Goal: Use online tool/utility: Use online tool/utility

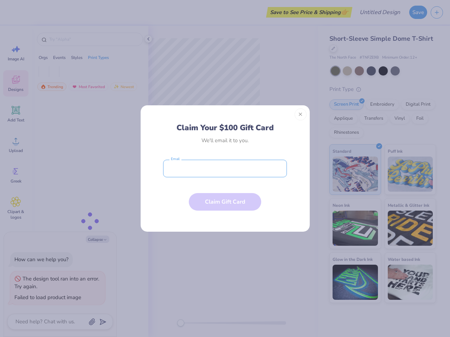
type textarea "x"
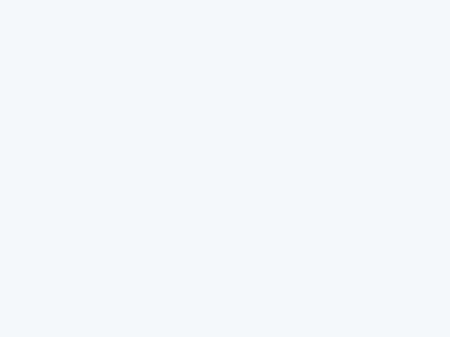
click at [225, 169] on div at bounding box center [225, 168] width 450 height 337
